Goal: Find specific page/section: Find specific page/section

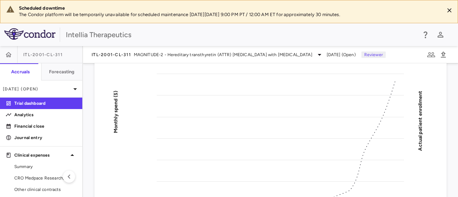
scroll to position [72, 0]
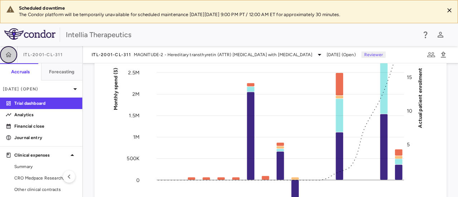
click at [6, 55] on icon "button" at bounding box center [8, 54] width 7 height 7
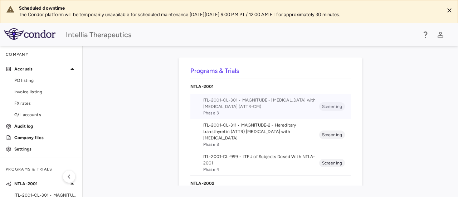
click at [247, 104] on span "ITL-2001-CL-301 • MAGNITUDE - [MEDICAL_DATA] with [MEDICAL_DATA] (ATTR-CM)" at bounding box center [261, 103] width 116 height 13
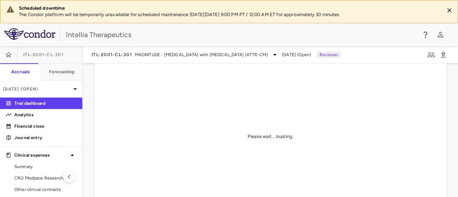
scroll to position [72, 0]
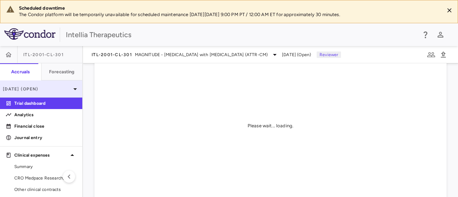
click at [36, 87] on p "[DATE] (Open)" at bounding box center [37, 89] width 68 height 6
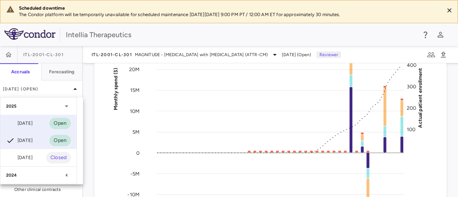
click at [29, 125] on div "[DATE]" at bounding box center [19, 123] width 26 height 9
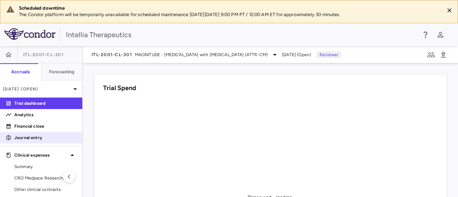
scroll to position [36, 0]
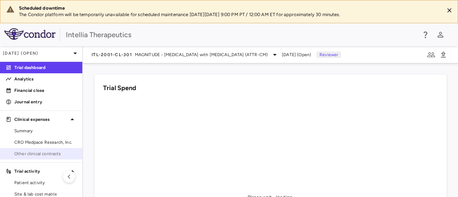
click at [42, 157] on link "Other clinical contracts" at bounding box center [41, 153] width 82 height 11
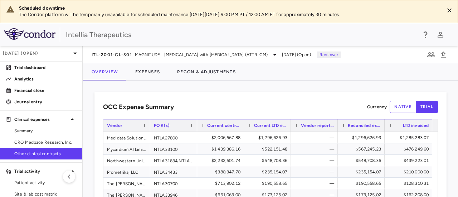
click at [402, 109] on button "native" at bounding box center [403, 107] width 26 height 12
click at [416, 109] on button "trial" at bounding box center [427, 107] width 22 height 12
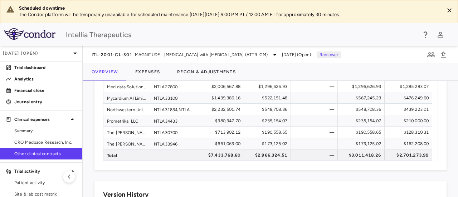
scroll to position [36, 0]
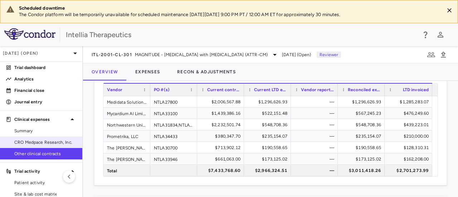
click at [28, 143] on span "CRO Medpace Research, Inc." at bounding box center [45, 142] width 62 height 6
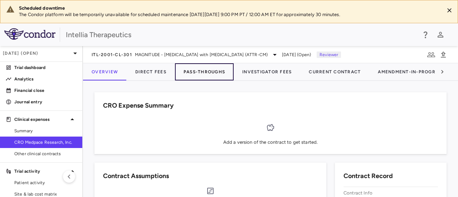
click at [205, 72] on button "Pass-Throughs" at bounding box center [204, 71] width 59 height 17
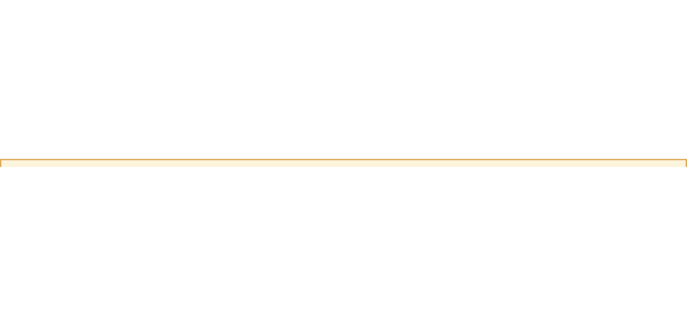
scroll to position [158, 0]
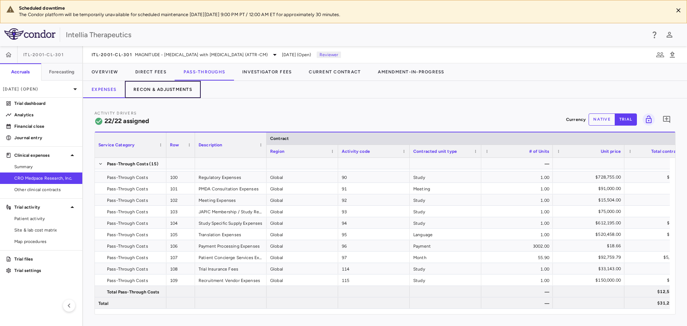
click at [147, 88] on button "Recon & Adjustments" at bounding box center [163, 89] width 76 height 17
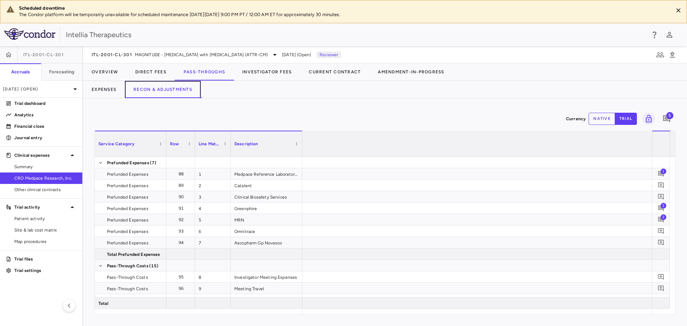
scroll to position [0, 1135]
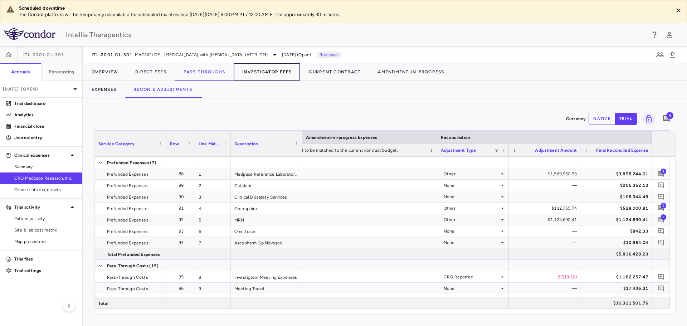
click at [256, 72] on button "Investigator Fees" at bounding box center [267, 71] width 67 height 17
